Goal: Navigation & Orientation: Find specific page/section

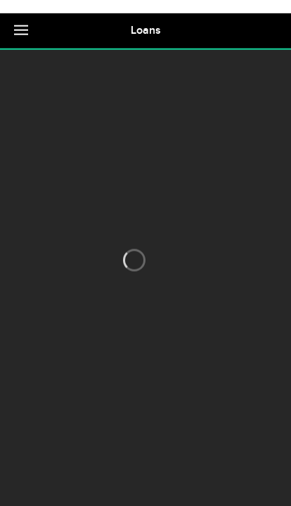
scroll to position [25, 0]
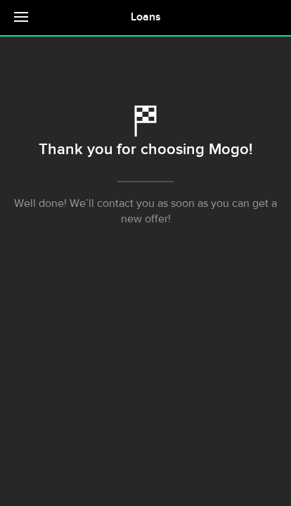
click at [13, 27] on link at bounding box center [24, 17] width 49 height 35
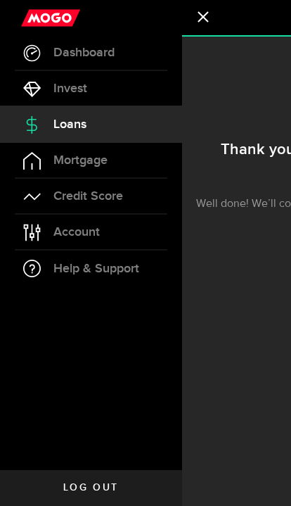
click at [27, 51] on link "Dashboard" at bounding box center [91, 52] width 182 height 35
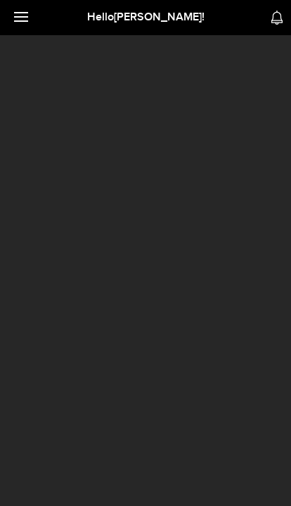
click at [15, 34] on link at bounding box center [24, 17] width 49 height 35
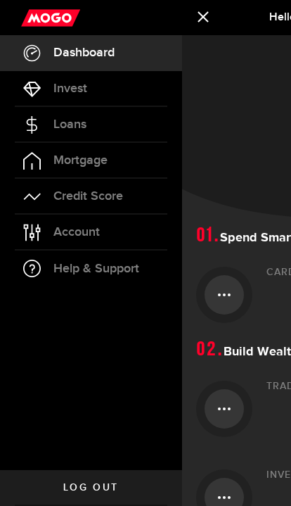
scroll to position [25, 0]
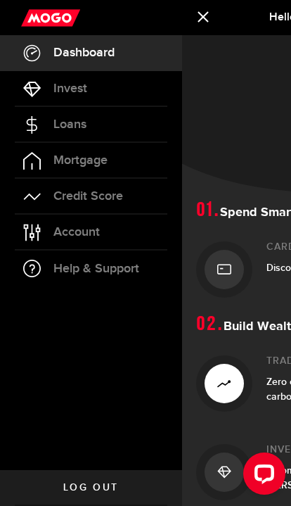
click at [54, 118] on span "Loans" at bounding box center [69, 124] width 33 height 13
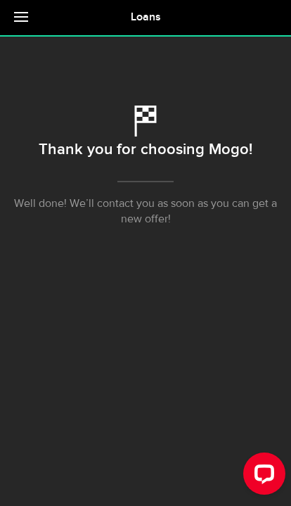
click at [23, 27] on link at bounding box center [24, 17] width 49 height 35
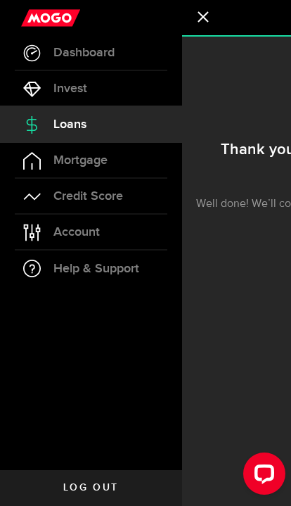
click at [48, 46] on link "Dashboard" at bounding box center [91, 52] width 182 height 35
